Goal: Check status: Check status

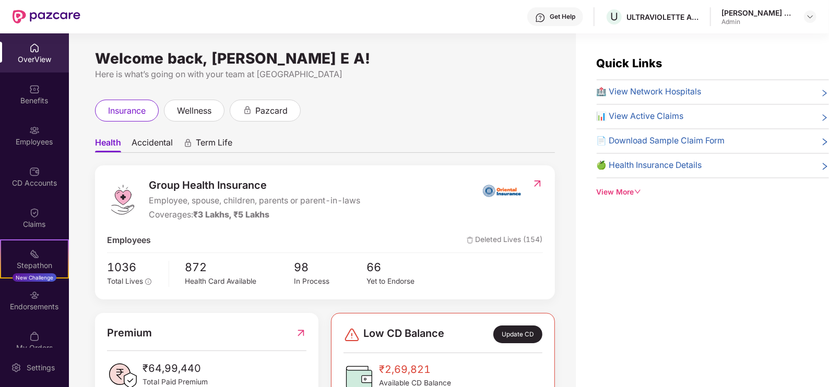
click at [38, 63] on div "OverView" at bounding box center [34, 59] width 69 height 10
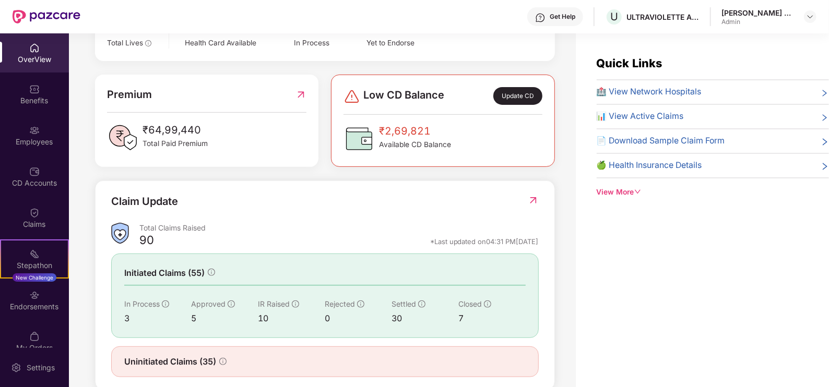
scroll to position [259, 0]
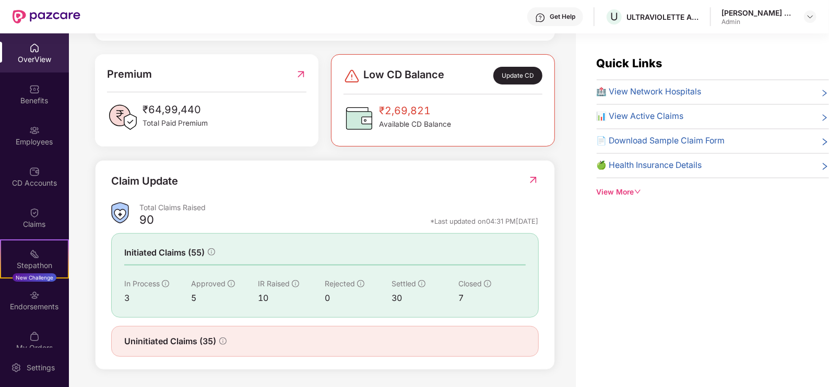
click at [537, 180] on img at bounding box center [533, 180] width 11 height 10
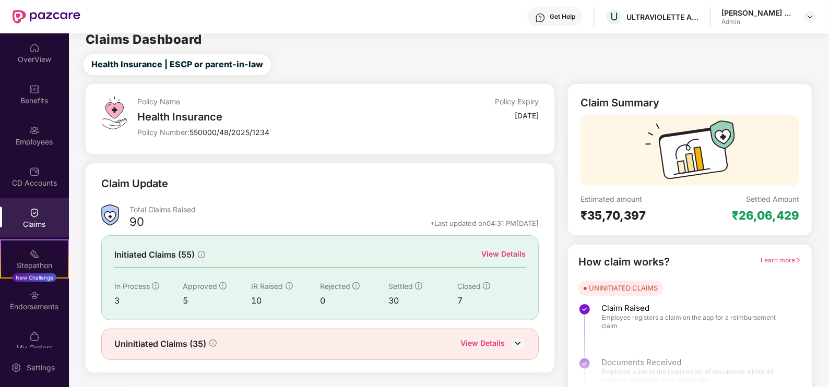
scroll to position [21, 0]
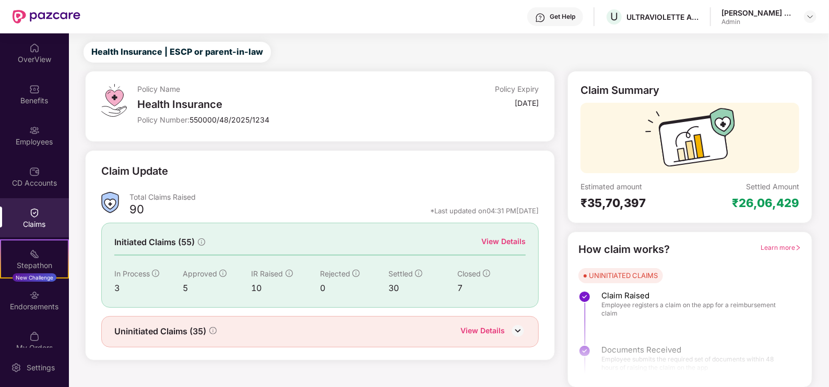
click at [509, 248] on div "View Details" at bounding box center [503, 242] width 44 height 13
click at [508, 245] on div "View Details" at bounding box center [503, 241] width 44 height 11
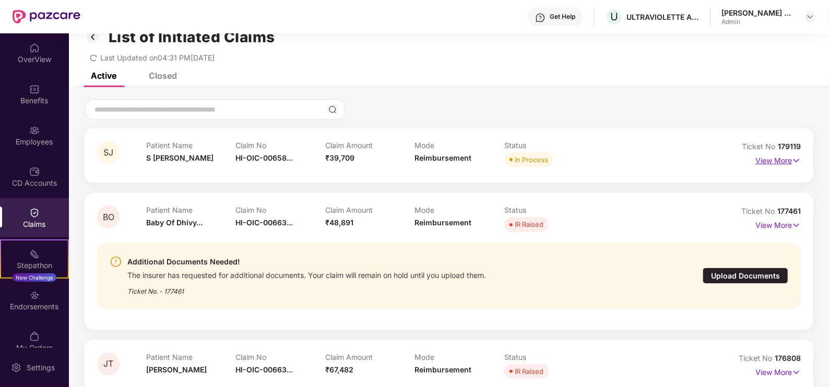
click at [786, 162] on p "View More" at bounding box center [778, 159] width 45 height 14
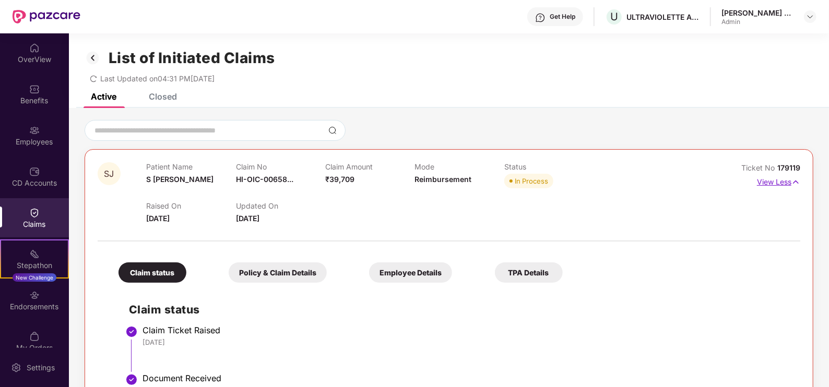
click at [762, 180] on p "View Less" at bounding box center [778, 181] width 43 height 14
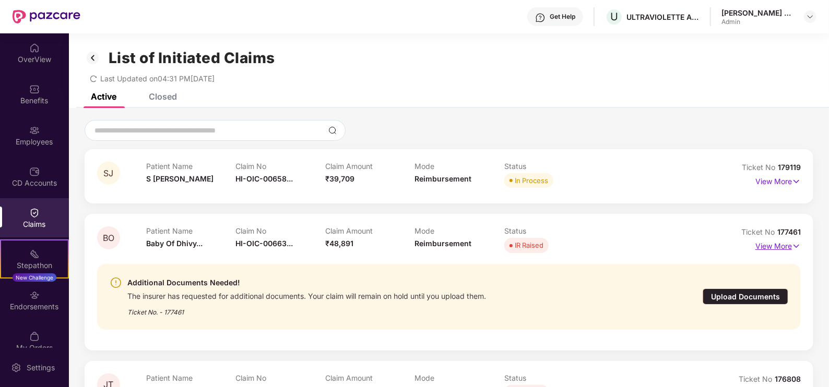
click at [778, 243] on p "View More" at bounding box center [778, 245] width 45 height 14
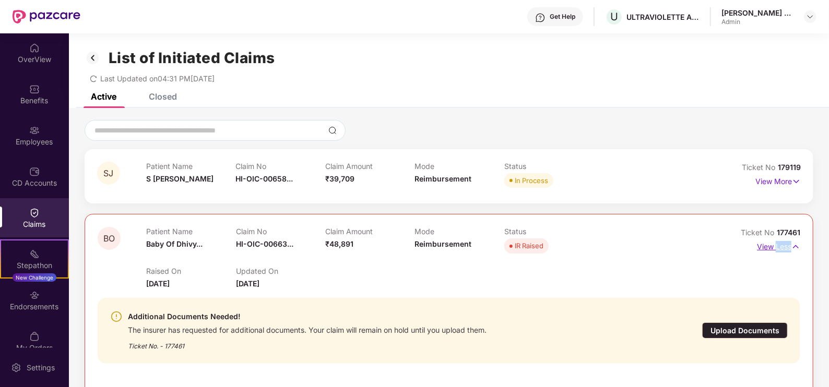
click at [778, 243] on p "View Less" at bounding box center [778, 246] width 43 height 14
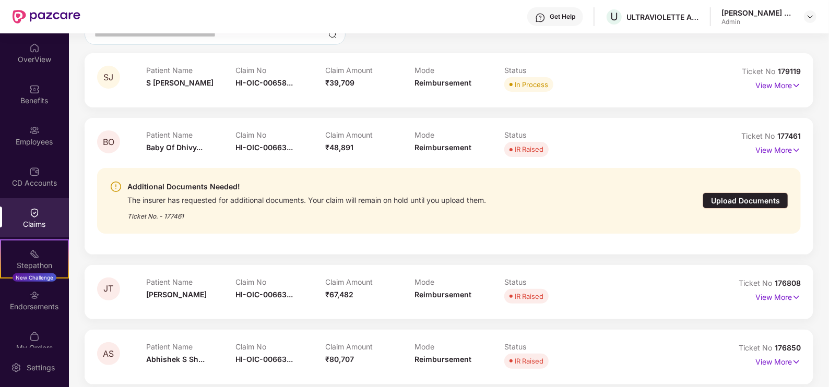
scroll to position [130, 0]
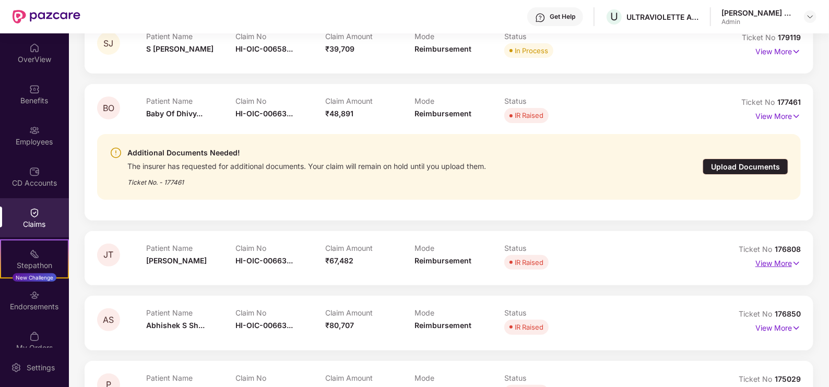
click at [767, 259] on p "View More" at bounding box center [778, 262] width 45 height 14
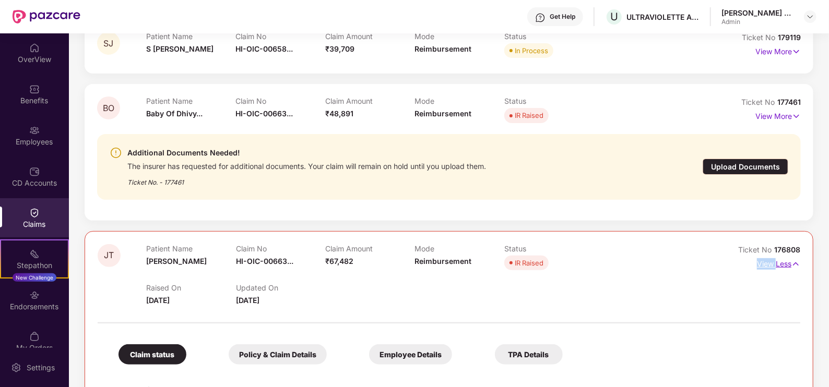
click at [767, 259] on p "View Less" at bounding box center [778, 263] width 43 height 14
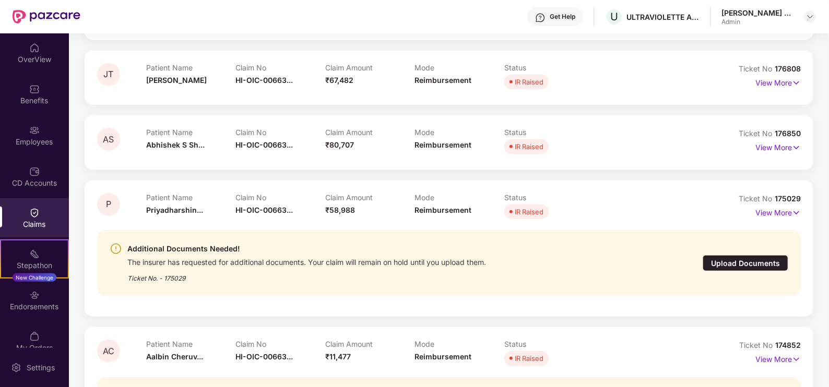
scroll to position [326, 0]
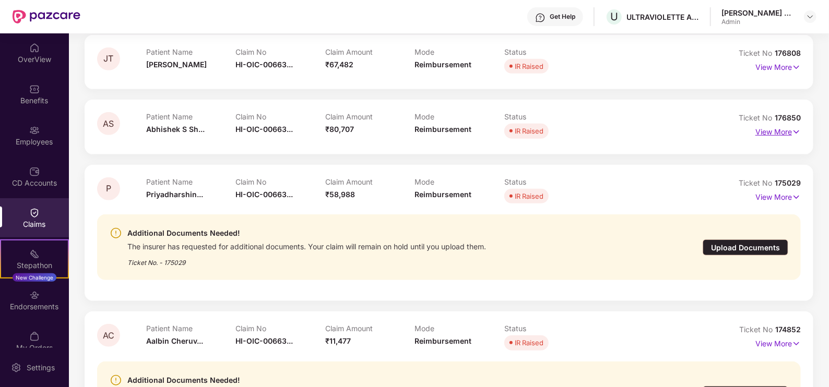
click at [789, 132] on p "View More" at bounding box center [778, 131] width 45 height 14
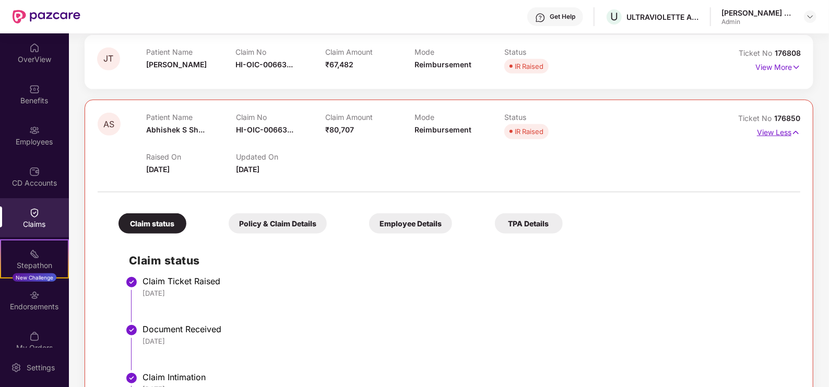
click at [781, 132] on p "View Less" at bounding box center [778, 131] width 43 height 14
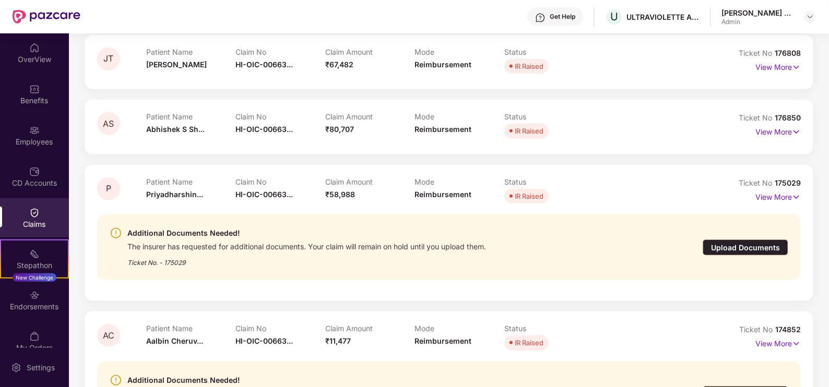
click at [178, 130] on span "Abhishek S Sh..." at bounding box center [175, 129] width 58 height 9
click at [178, 194] on span "Priyadharshin..." at bounding box center [174, 194] width 57 height 9
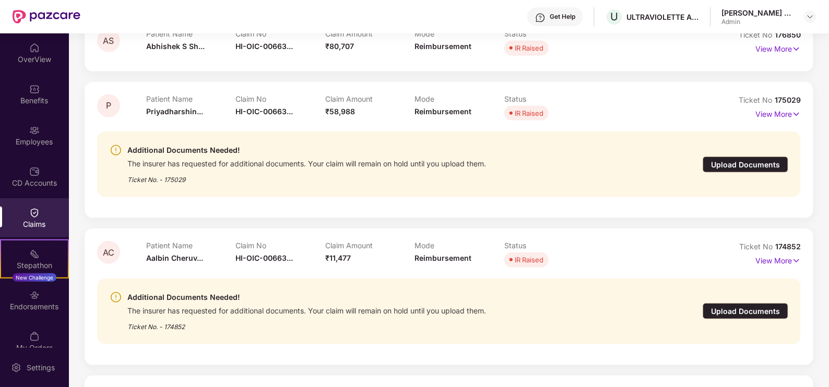
scroll to position [456, 0]
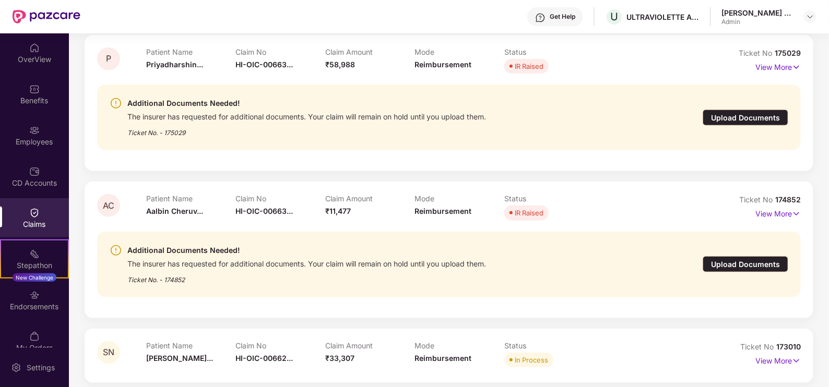
click at [177, 209] on span "Aalbin Cheruv..." at bounding box center [174, 211] width 57 height 9
click at [195, 213] on span "Aalbin Cheruv..." at bounding box center [174, 211] width 57 height 9
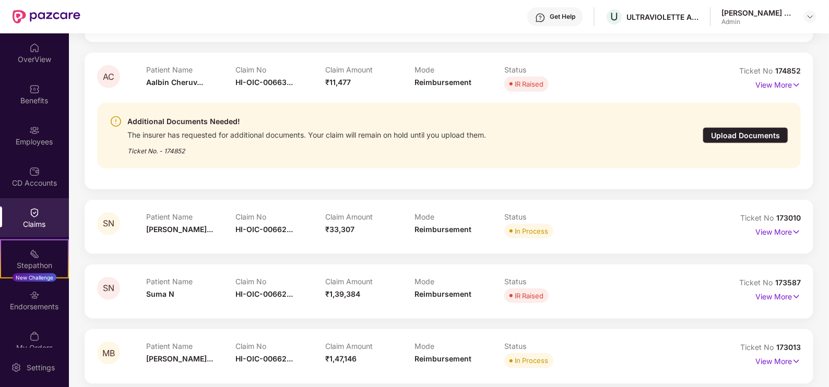
scroll to position [588, 0]
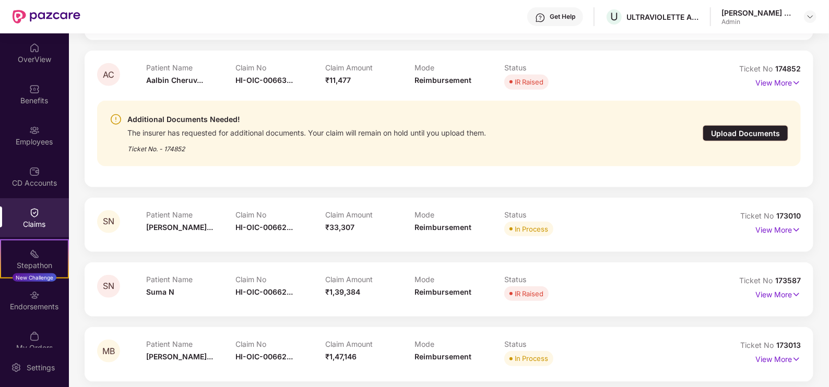
click at [170, 219] on div "Patient Name [PERSON_NAME]..." at bounding box center [191, 224] width 90 height 29
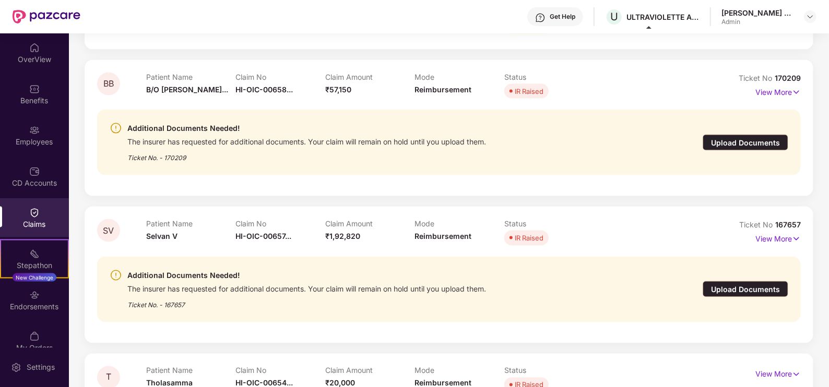
scroll to position [979, 0]
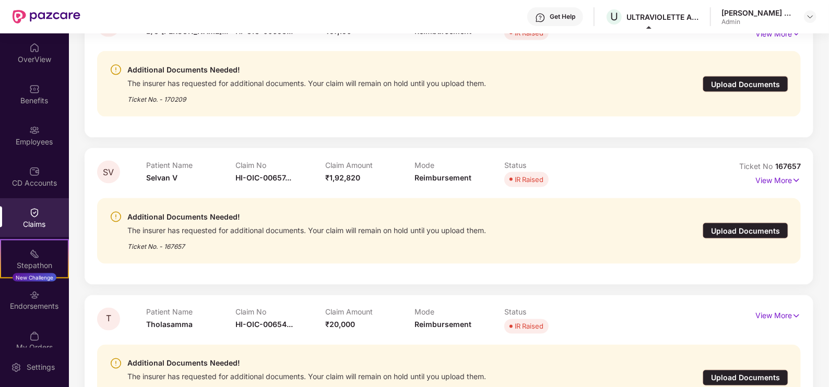
click at [170, 176] on span "Selvan V" at bounding box center [161, 177] width 31 height 9
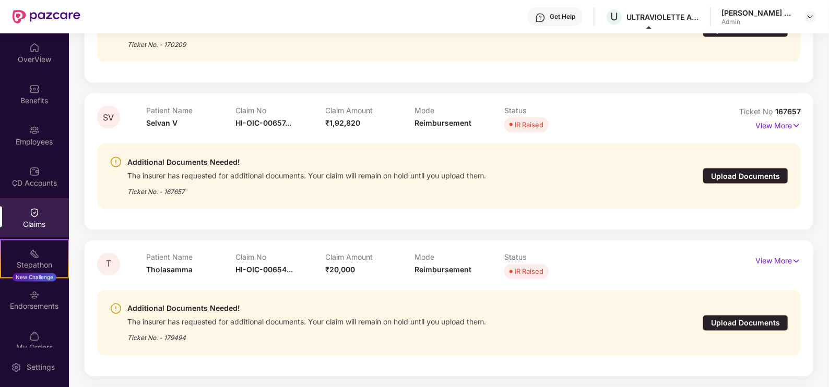
scroll to position [1098, 0]
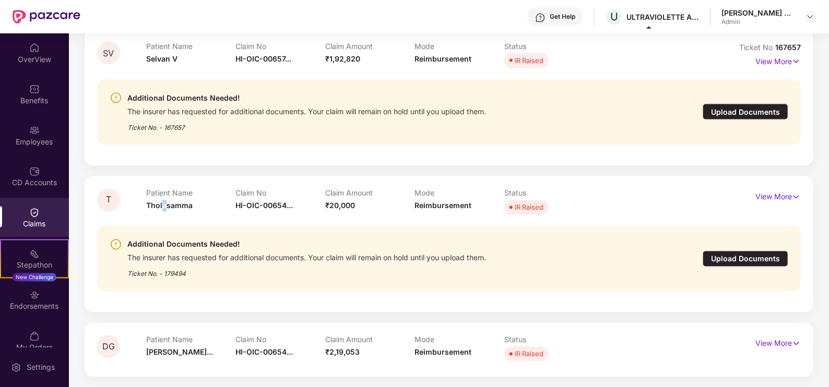
click at [163, 202] on span "Tholasamma" at bounding box center [169, 206] width 46 height 9
click at [174, 356] on span "[PERSON_NAME]..." at bounding box center [179, 352] width 67 height 9
click at [193, 356] on span "[PERSON_NAME]..." at bounding box center [179, 352] width 67 height 9
click at [778, 344] on p "View More" at bounding box center [778, 343] width 45 height 14
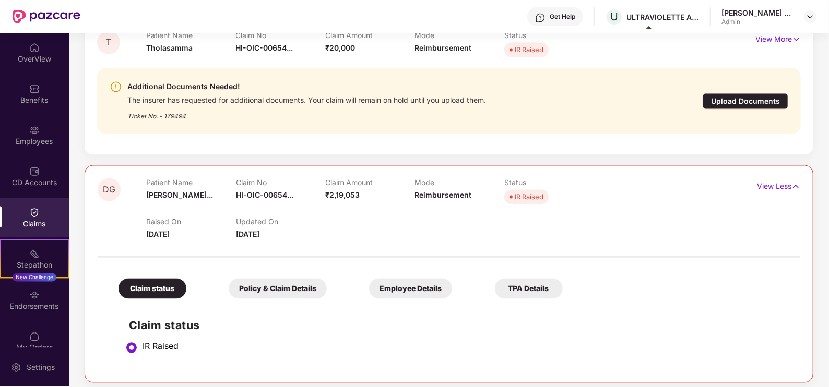
scroll to position [1261, 0]
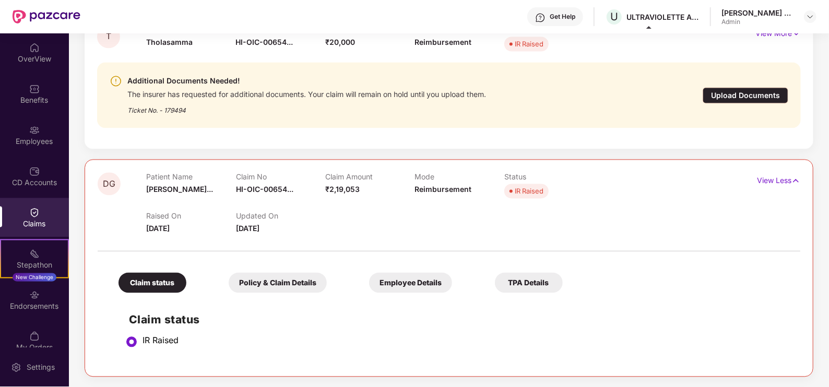
click at [285, 285] on div "Policy & Claim Details" at bounding box center [278, 283] width 98 height 20
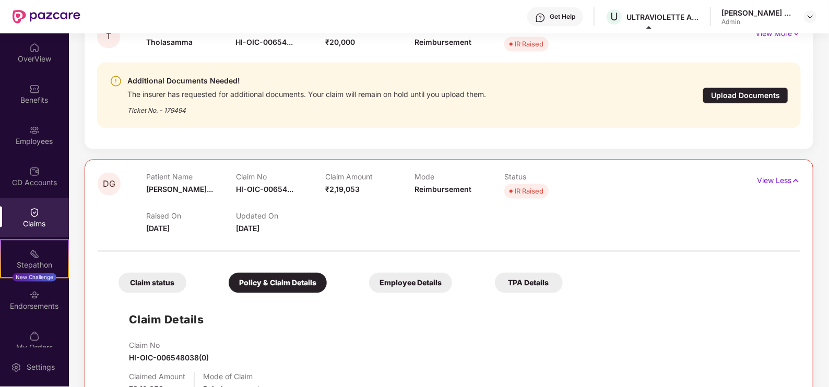
click at [415, 290] on div "Employee Details" at bounding box center [410, 283] width 83 height 20
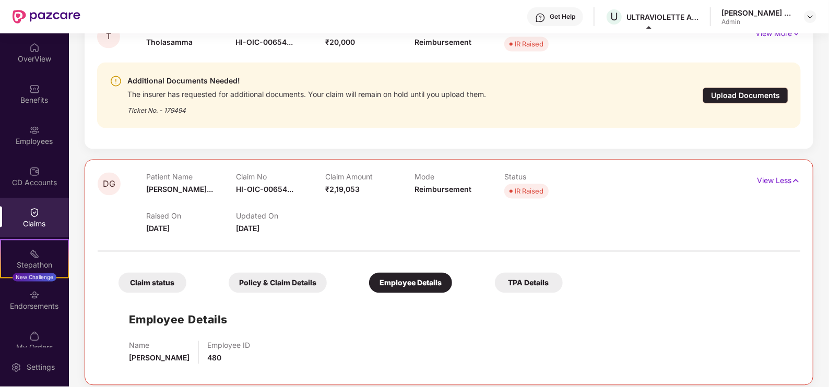
scroll to position [1269, 0]
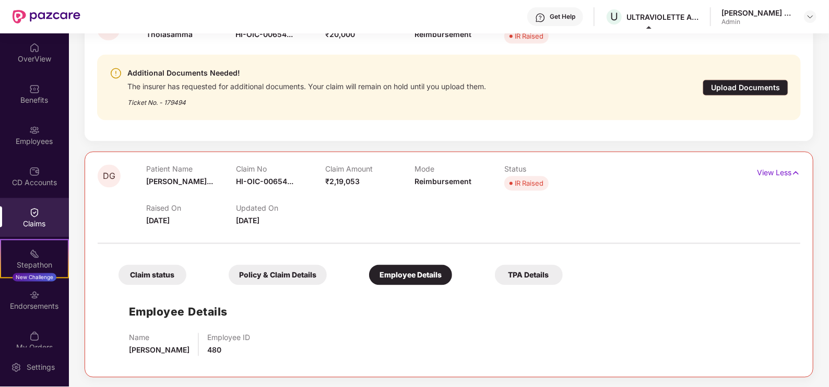
click at [415, 278] on div "Employee Details" at bounding box center [410, 275] width 83 height 20
click at [545, 264] on div "Claim status Policy & Claim Details Employee Details TPA Details" at bounding box center [335, 270] width 455 height 31
click at [543, 265] on div "TPA Details" at bounding box center [529, 275] width 68 height 20
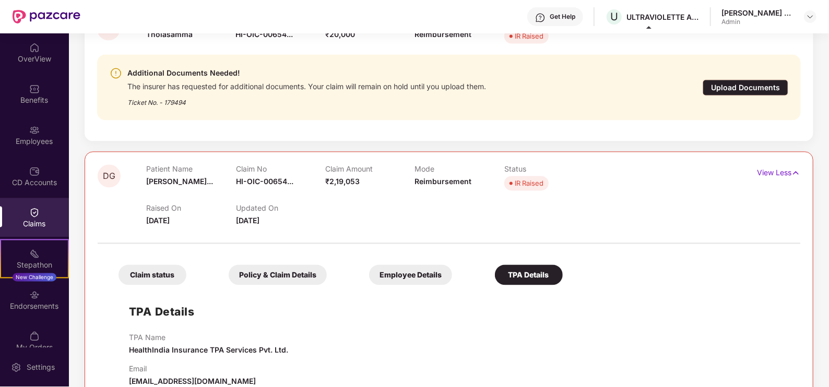
click at [154, 281] on div "Claim status" at bounding box center [153, 275] width 68 height 20
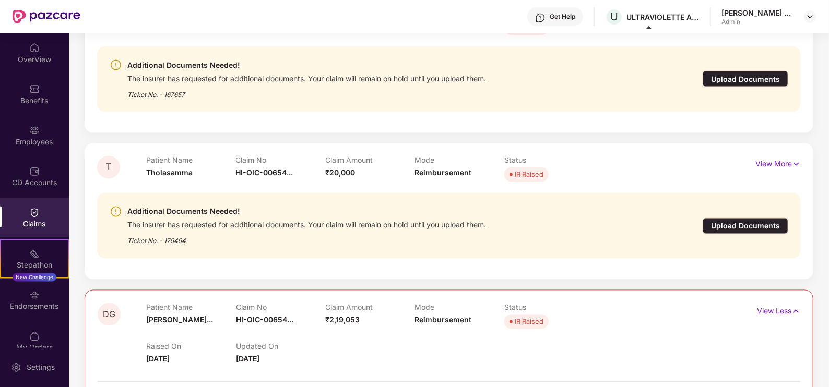
scroll to position [1065, 0]
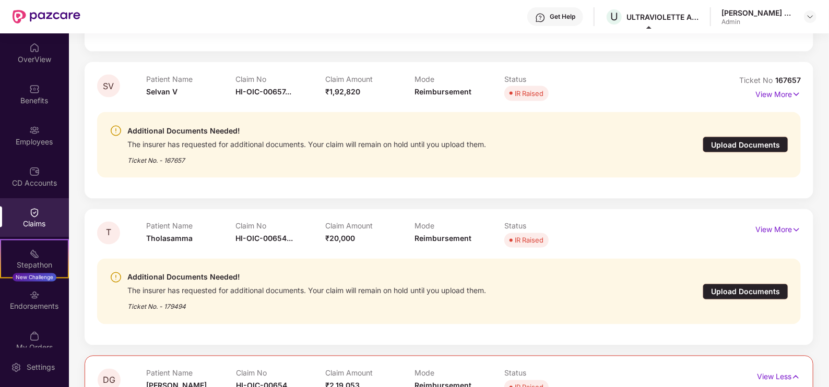
click at [426, 238] on span "Reimbursement" at bounding box center [443, 238] width 57 height 9
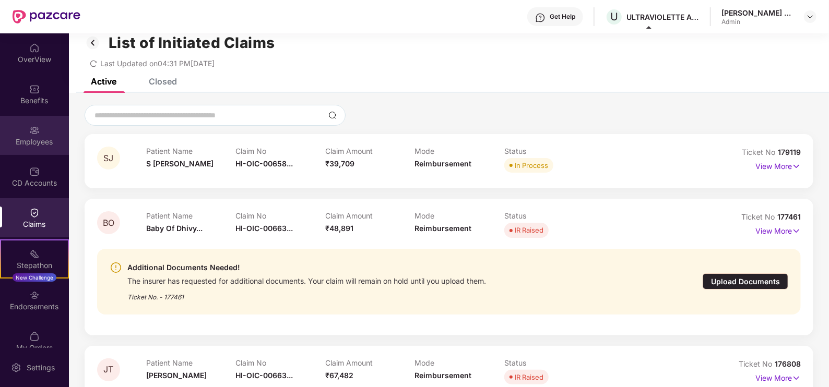
scroll to position [0, 0]
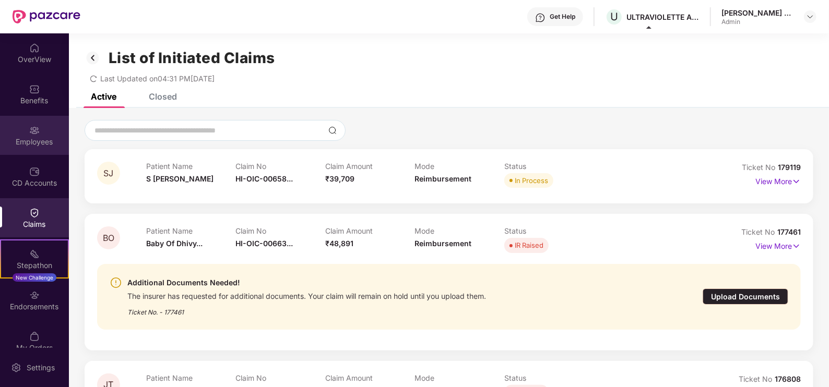
click at [50, 147] on div "Employees" at bounding box center [34, 135] width 69 height 39
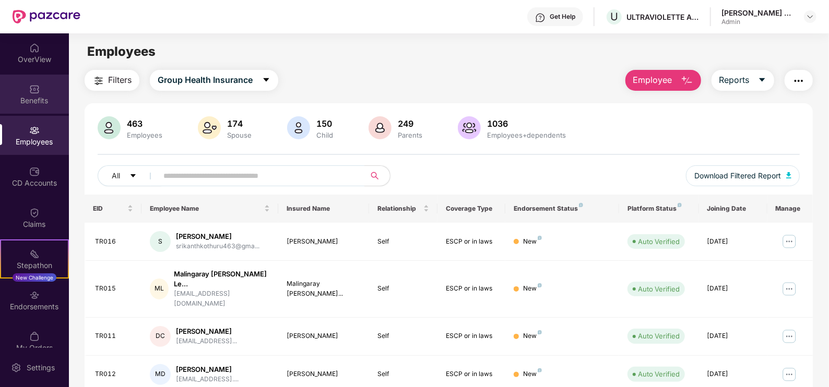
click at [23, 96] on div "Benefits" at bounding box center [34, 101] width 69 height 10
